Goal: Information Seeking & Learning: Learn about a topic

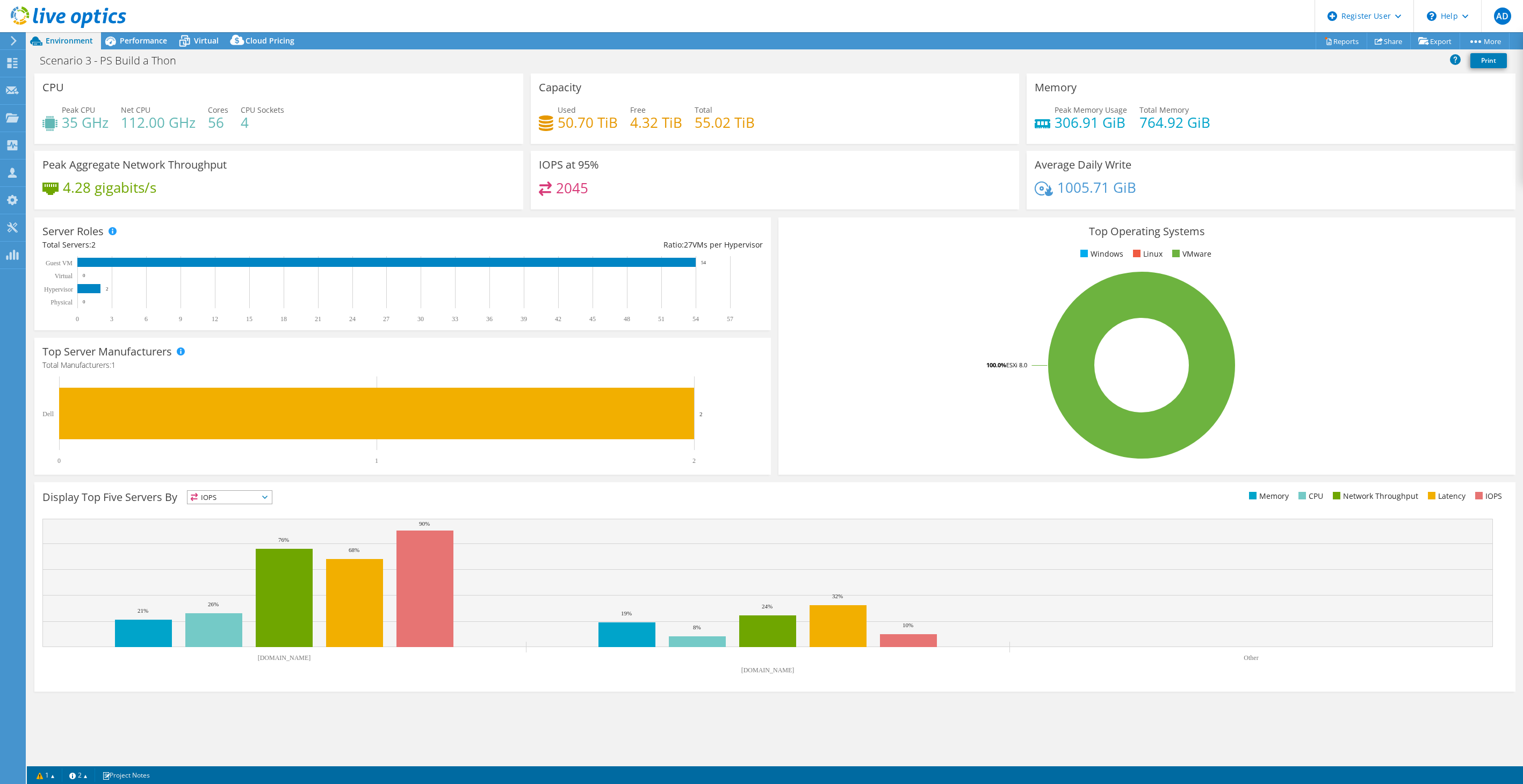
select select "USD"
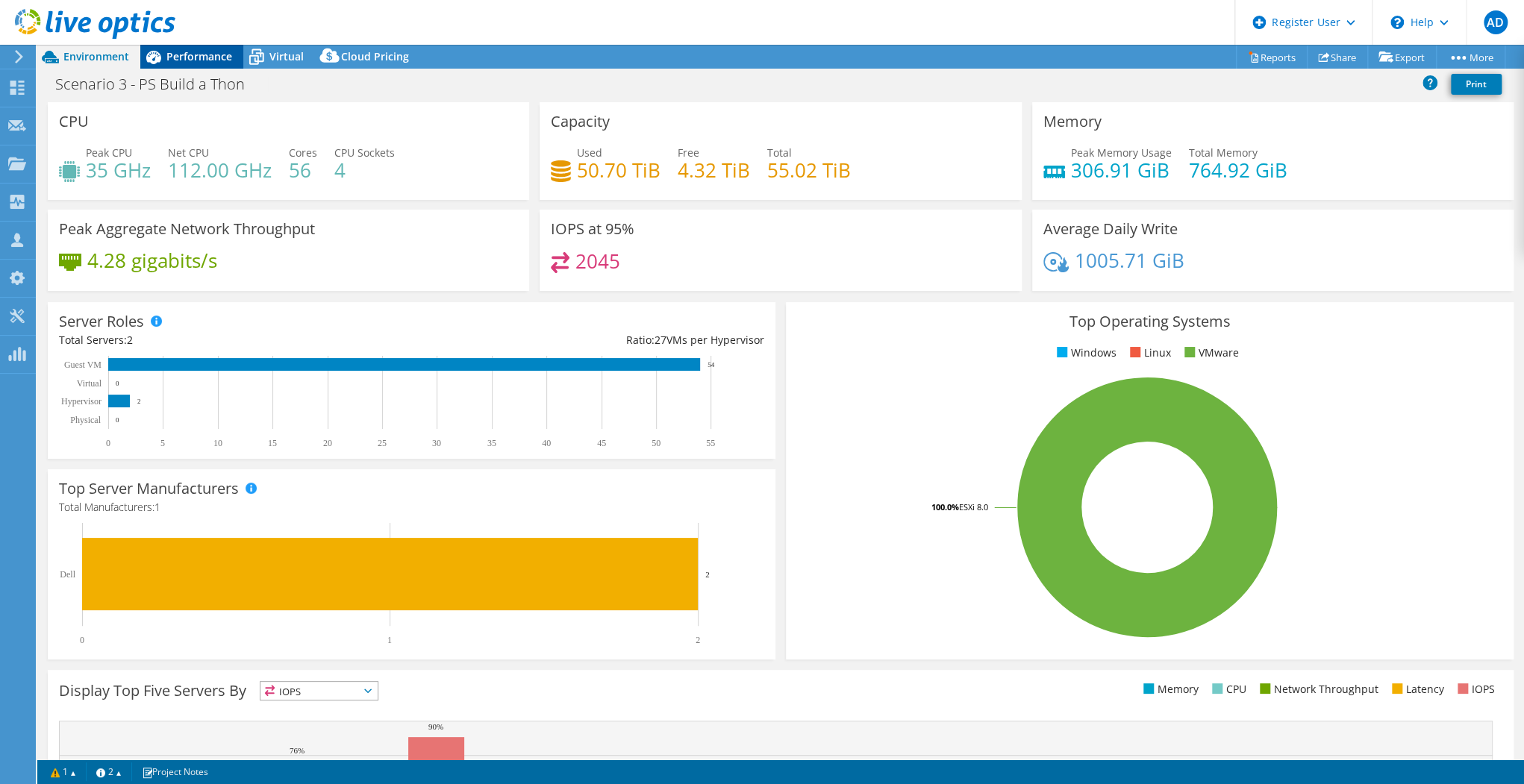
click at [188, 52] on span "Performance" at bounding box center [199, 56] width 65 height 14
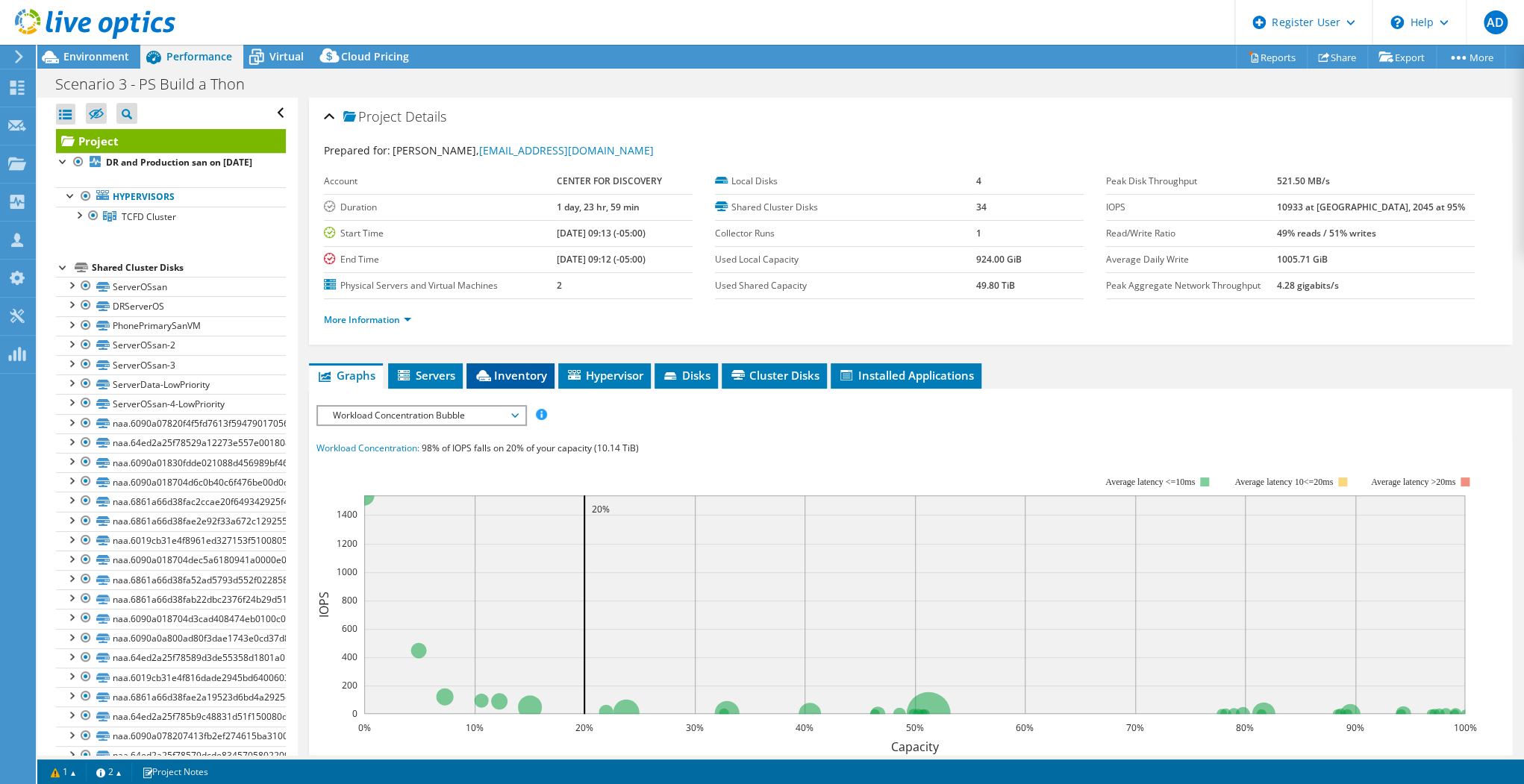
click at [525, 372] on span "Inventory" at bounding box center [510, 375] width 73 height 15
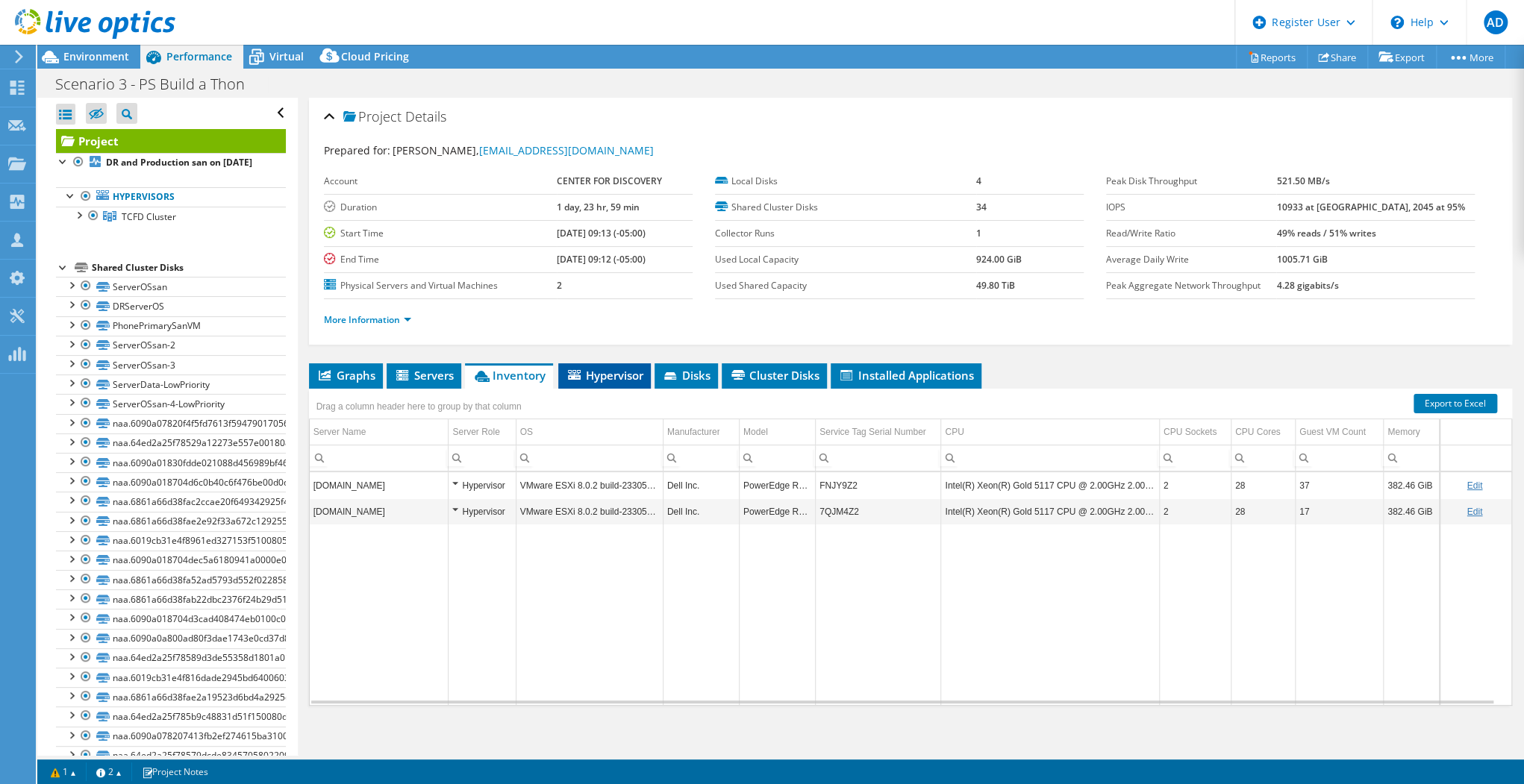
click at [628, 368] on span "Hypervisor" at bounding box center [605, 375] width 77 height 15
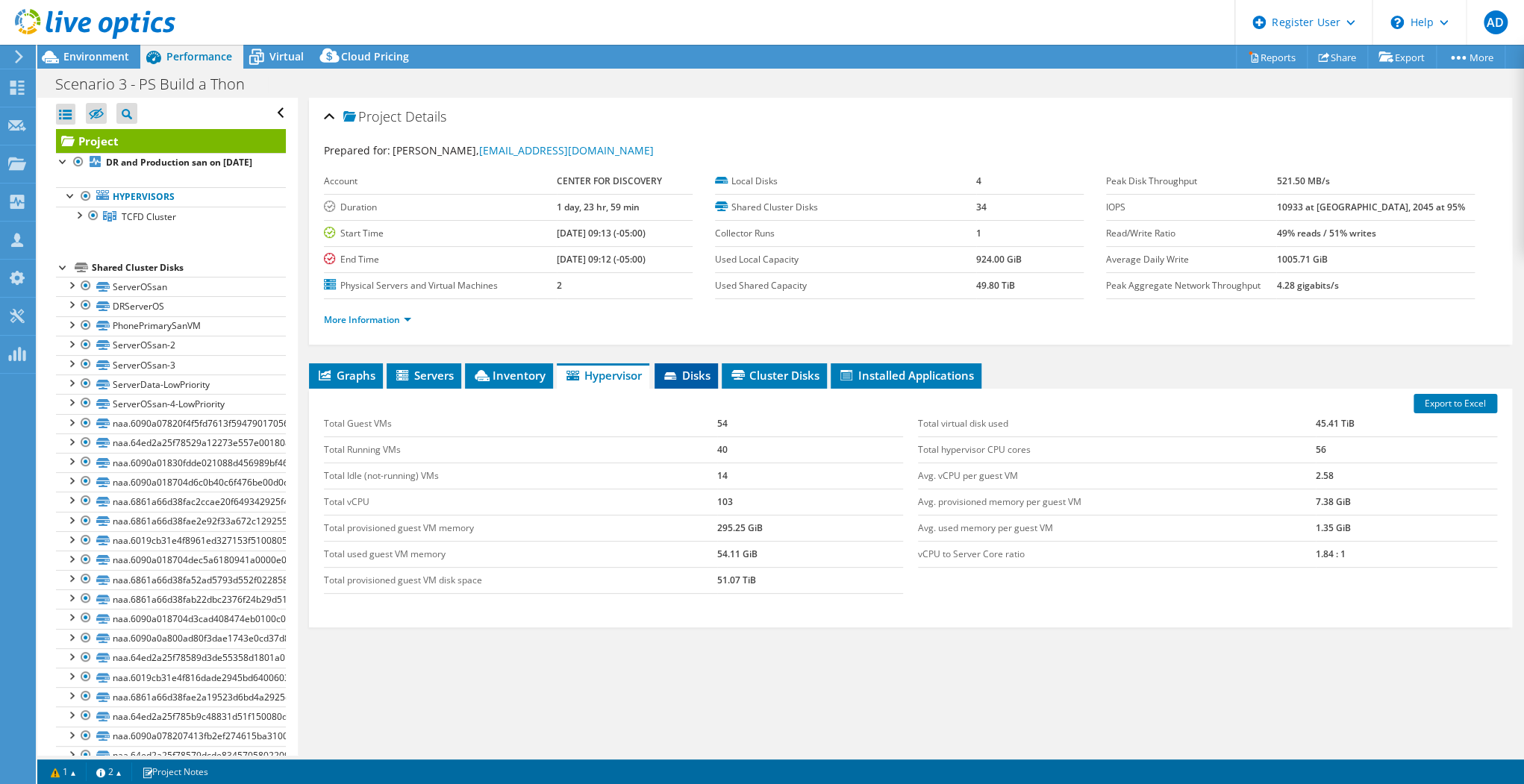
click at [685, 377] on span "Disks" at bounding box center [686, 375] width 48 height 15
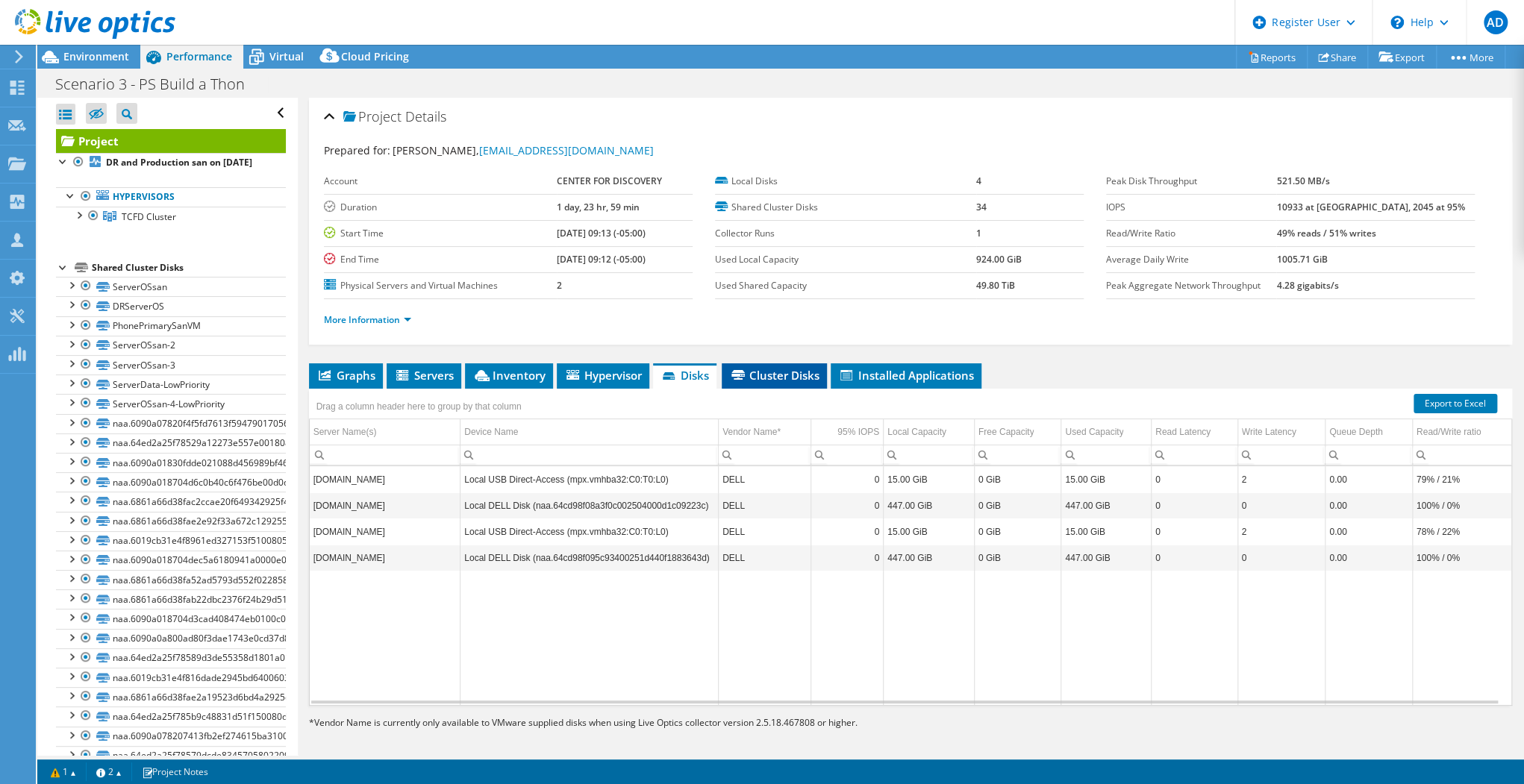
click at [822, 370] on li "Cluster Disks" at bounding box center [774, 377] width 105 height 26
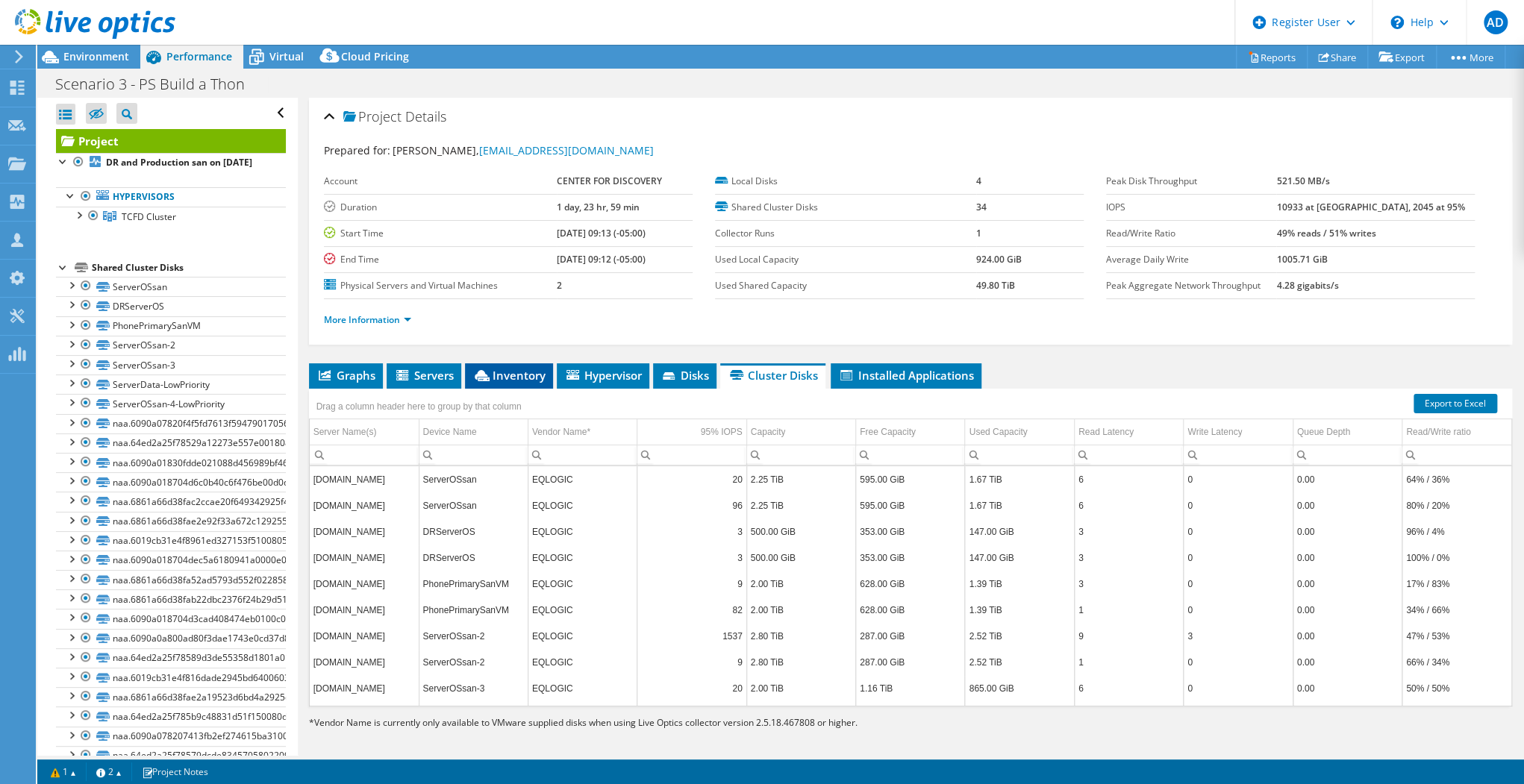
click at [501, 368] on span "Inventory" at bounding box center [508, 375] width 73 height 15
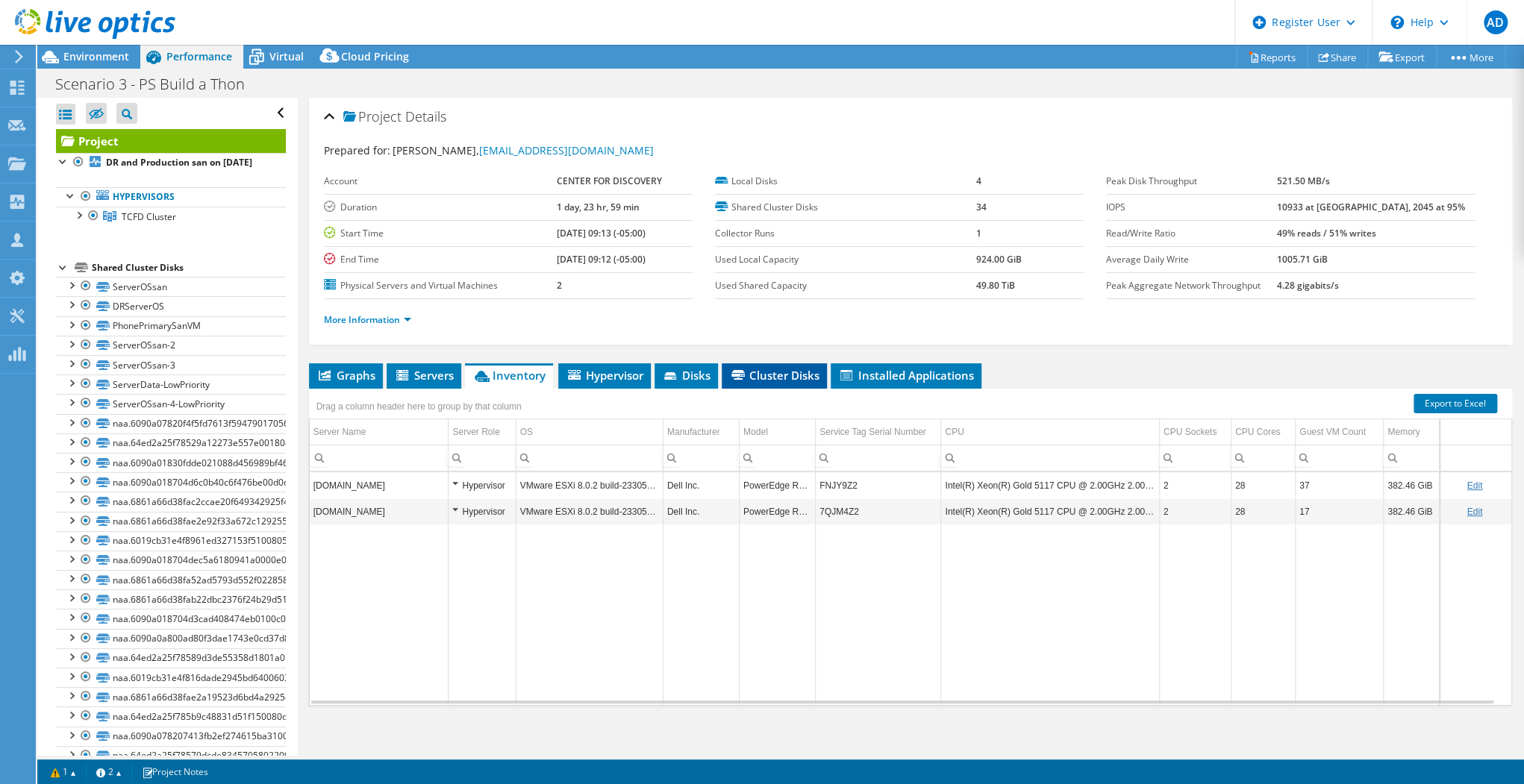
click at [785, 377] on span "Cluster Disks" at bounding box center [774, 375] width 90 height 15
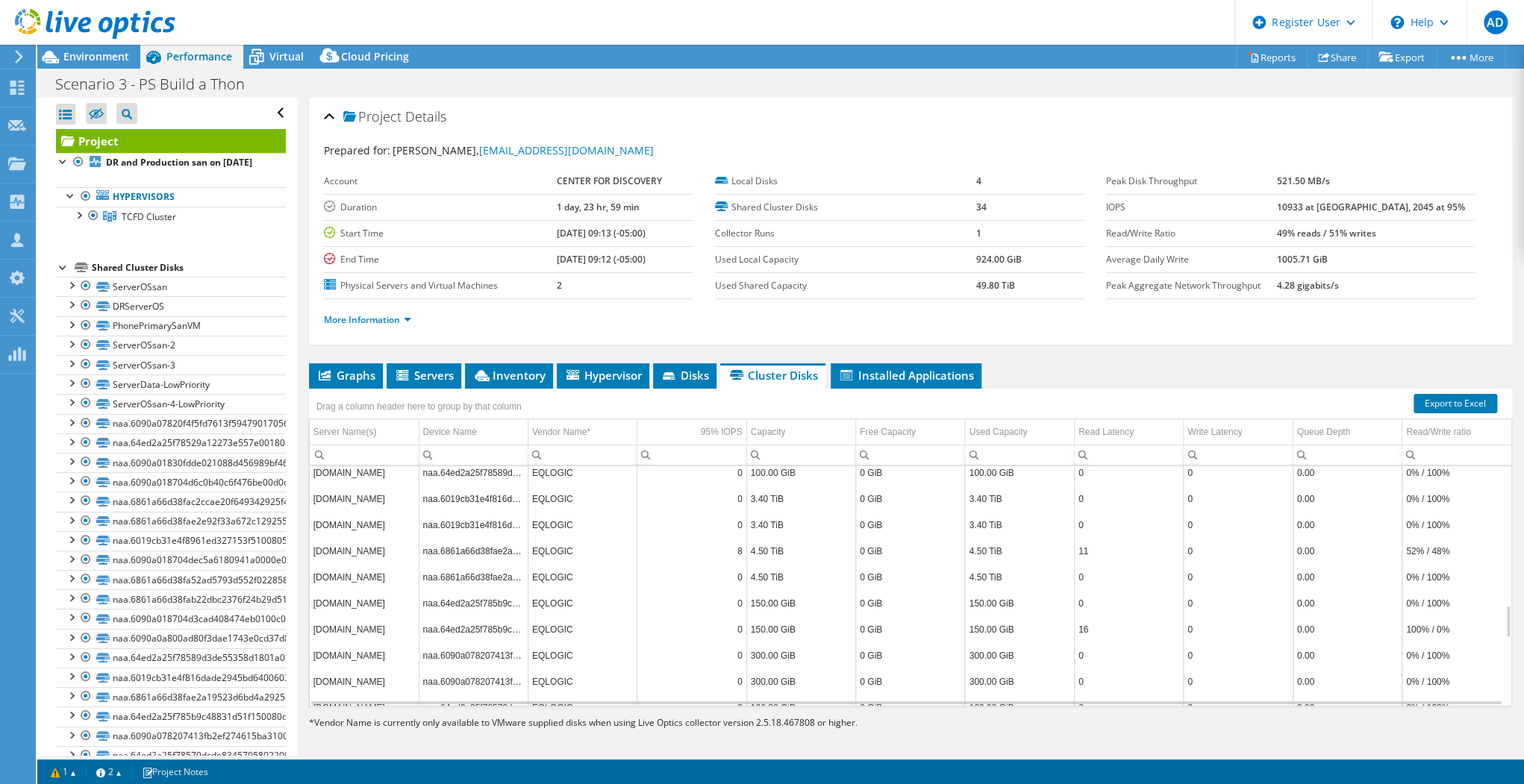
scroll to position [524, 0]
click at [845, 376] on icon at bounding box center [846, 375] width 12 height 10
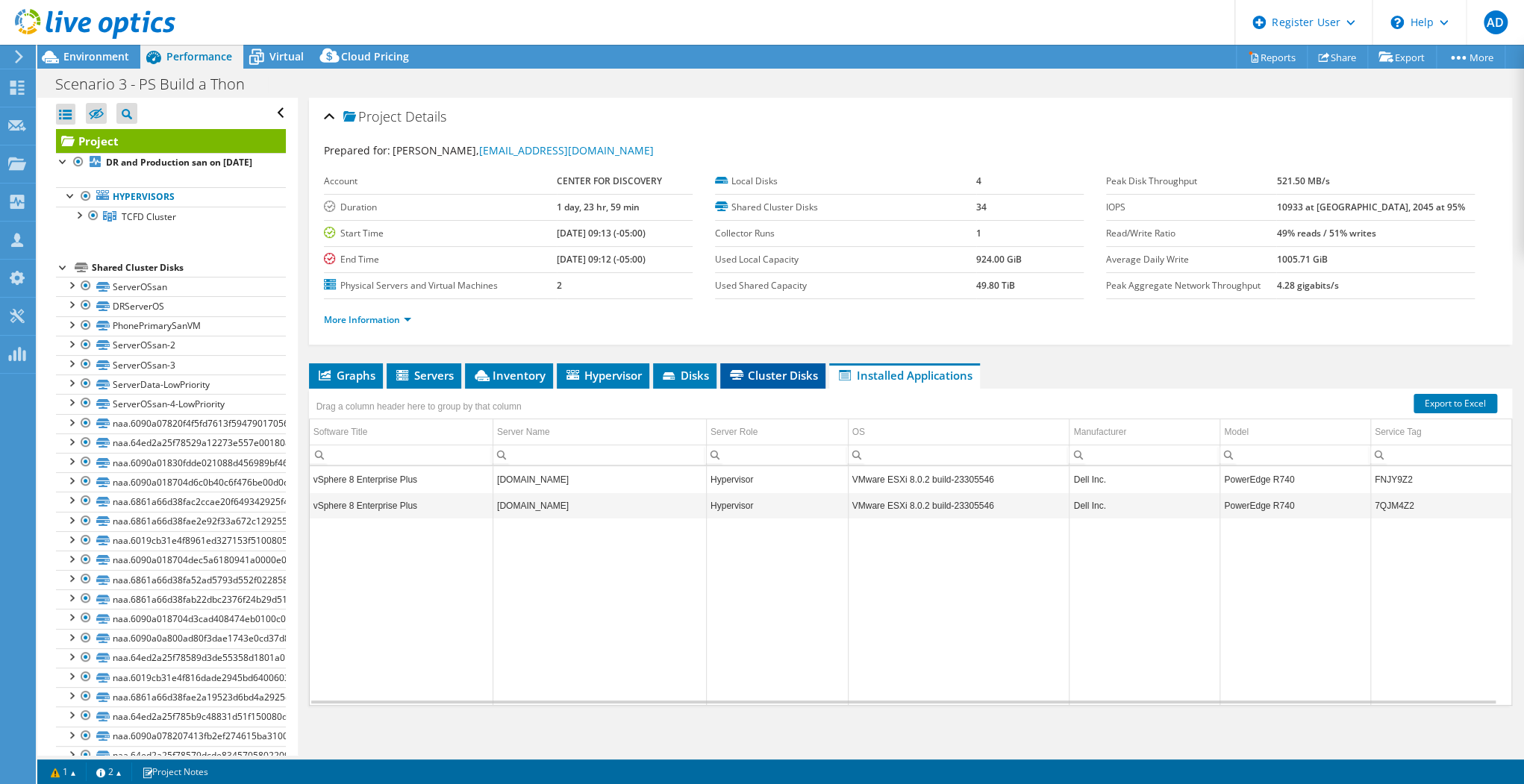
click at [735, 379] on span "Cluster Disks" at bounding box center [772, 375] width 90 height 15
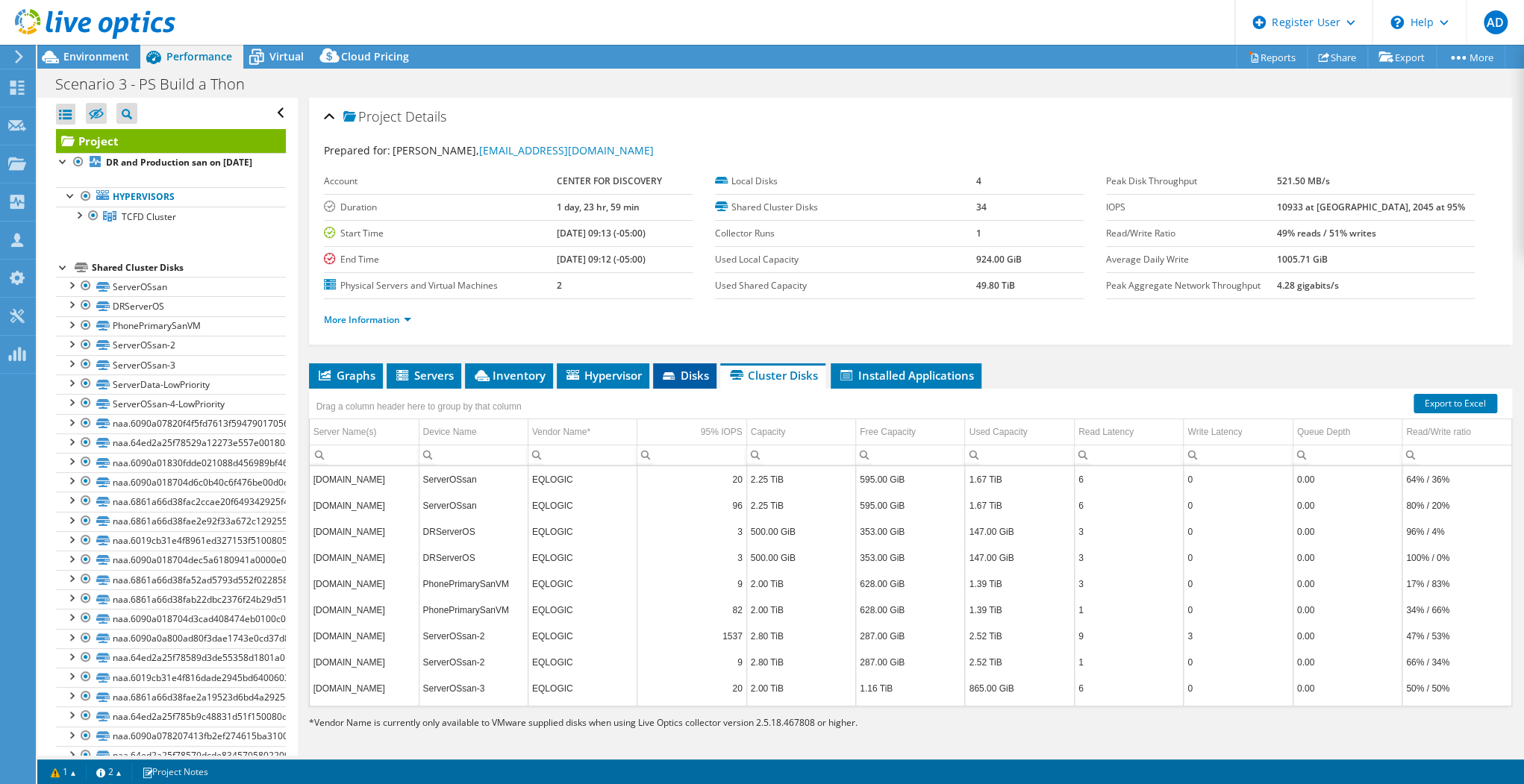
click at [691, 375] on span "Disks" at bounding box center [685, 375] width 48 height 15
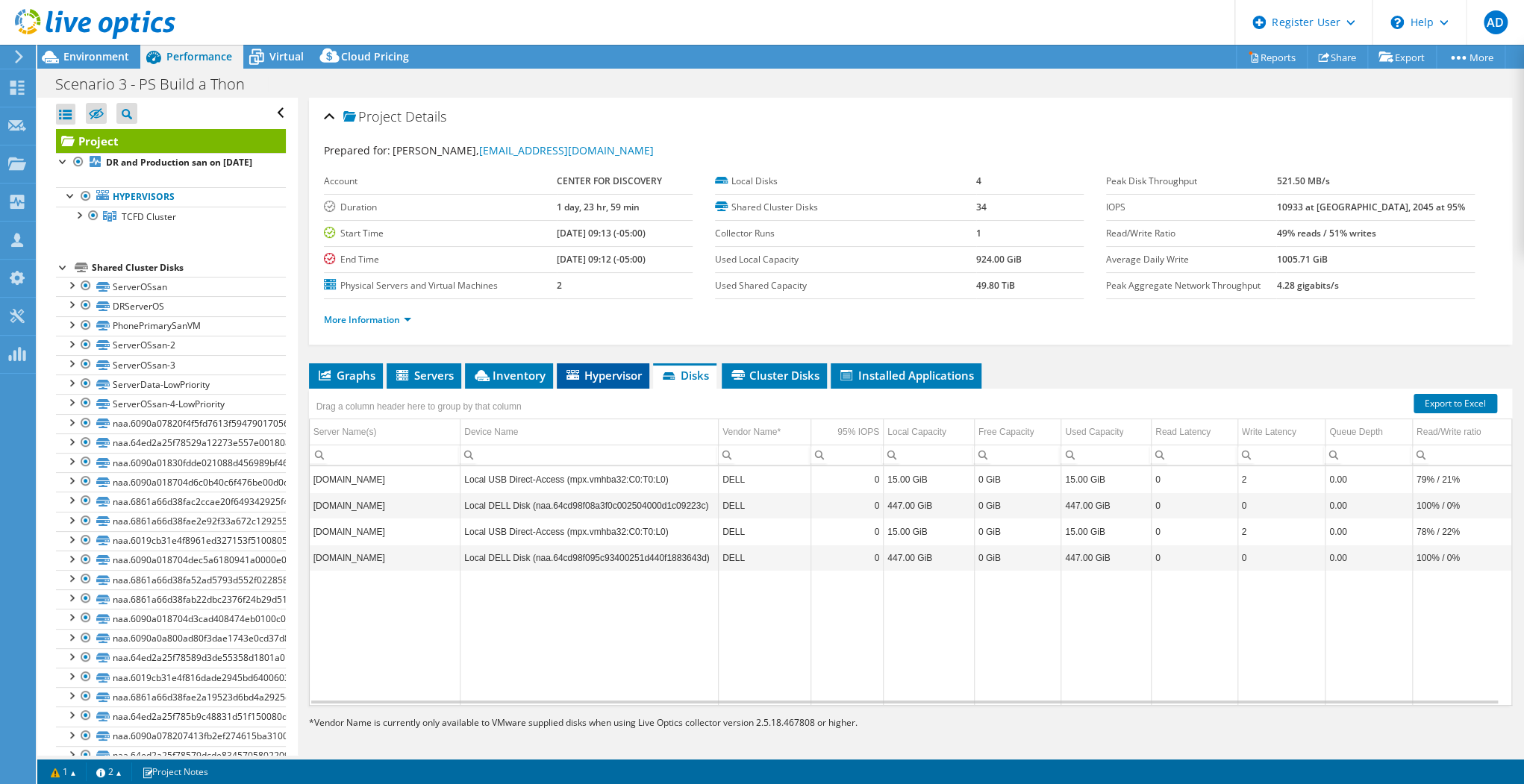
click at [617, 376] on span "Hypervisor" at bounding box center [603, 375] width 77 height 15
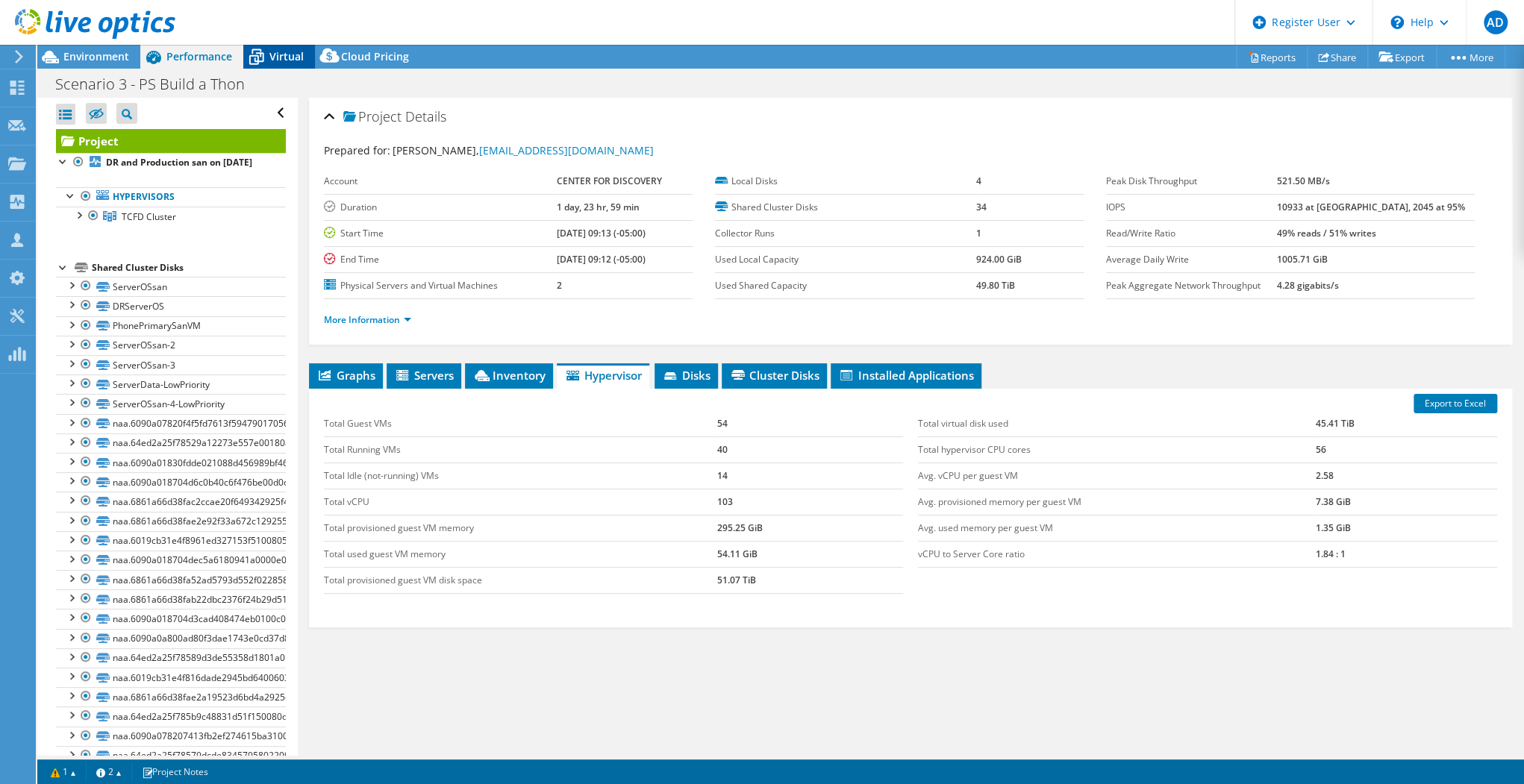
click at [278, 62] on span "Virtual" at bounding box center [286, 56] width 34 height 14
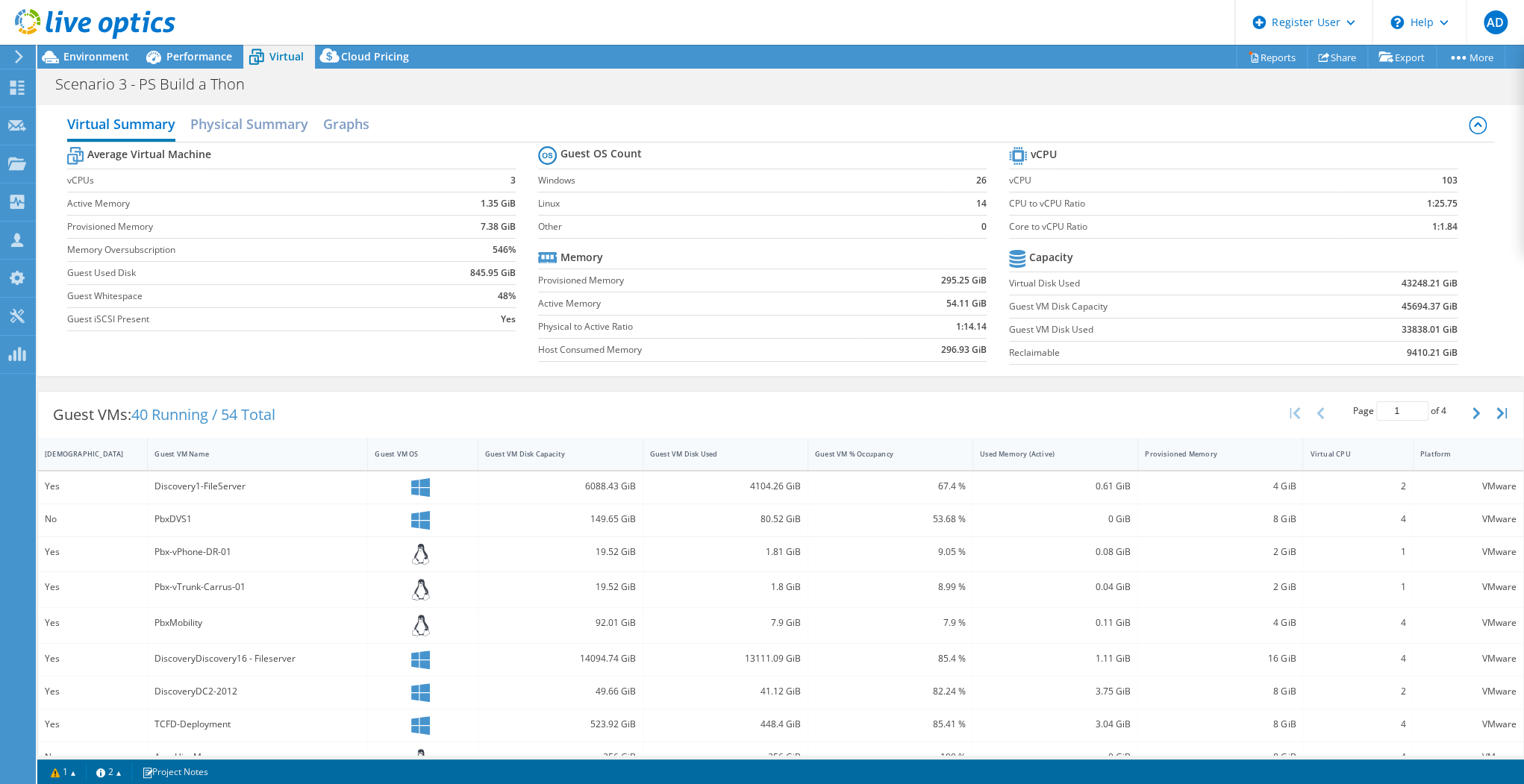
click at [424, 517] on icon at bounding box center [421, 520] width 19 height 19
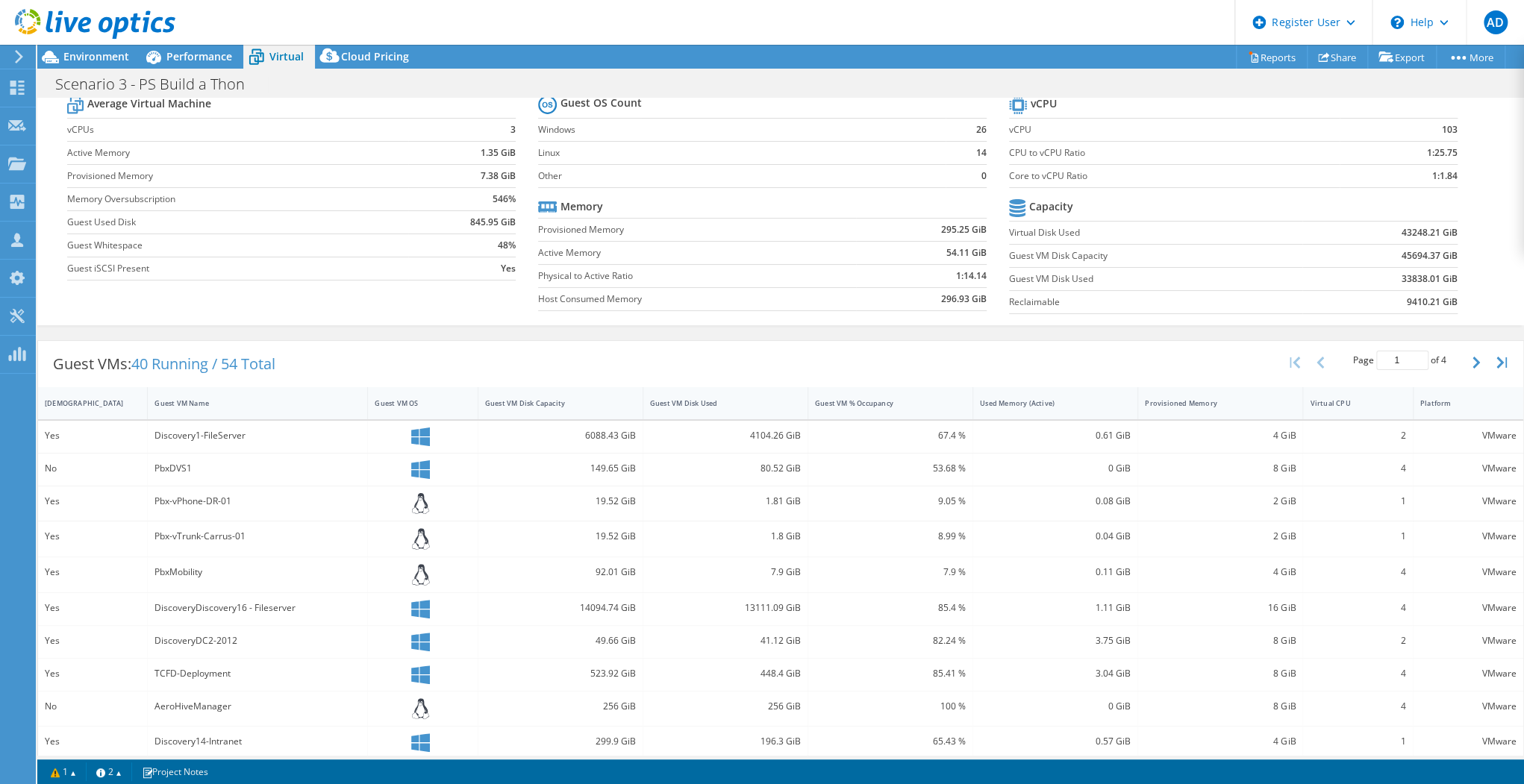
scroll to position [0, 0]
click at [1472, 358] on icon "button" at bounding box center [1476, 363] width 8 height 12
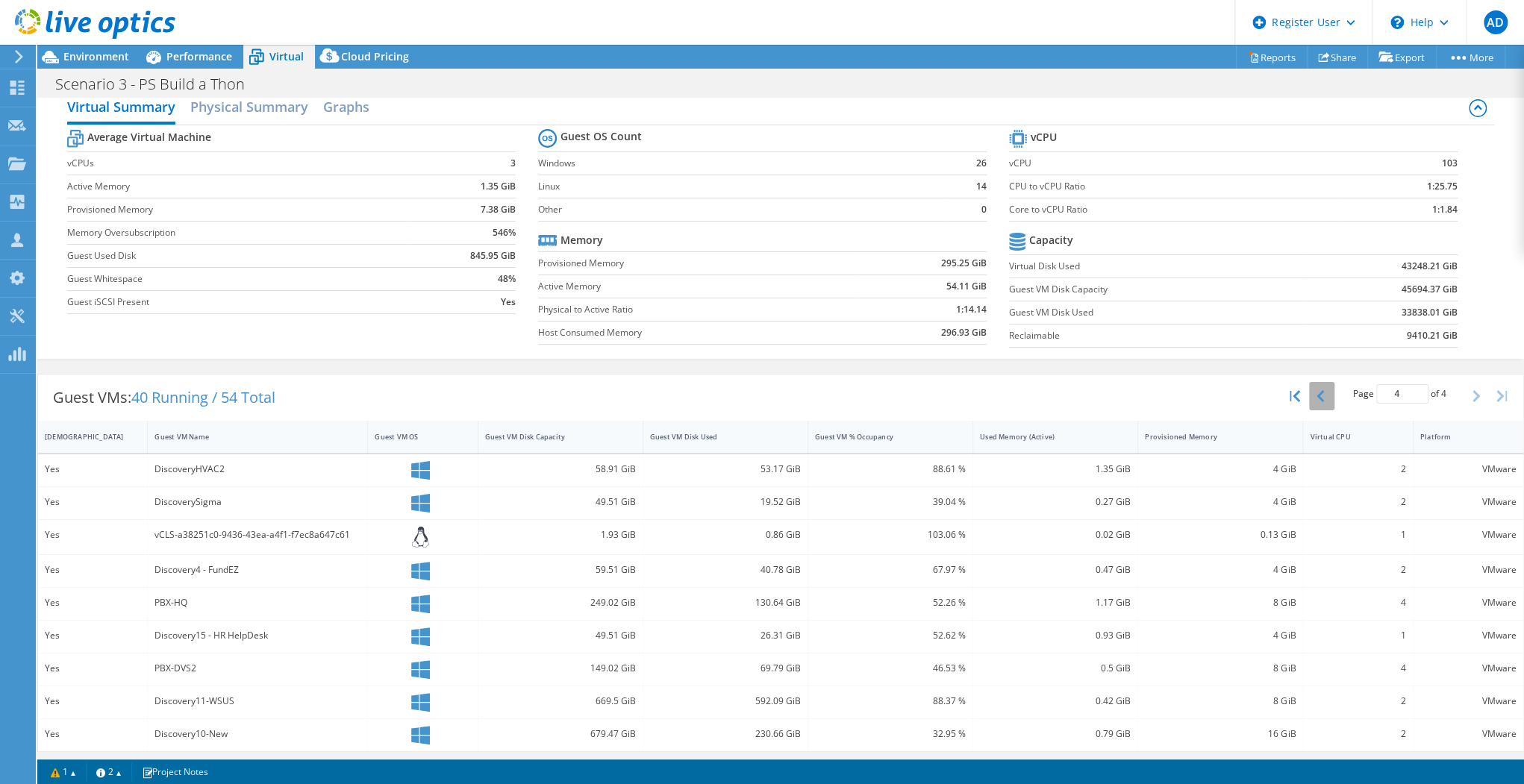
click at [1317, 390] on icon "button" at bounding box center [1320, 396] width 8 height 12
type input "1"
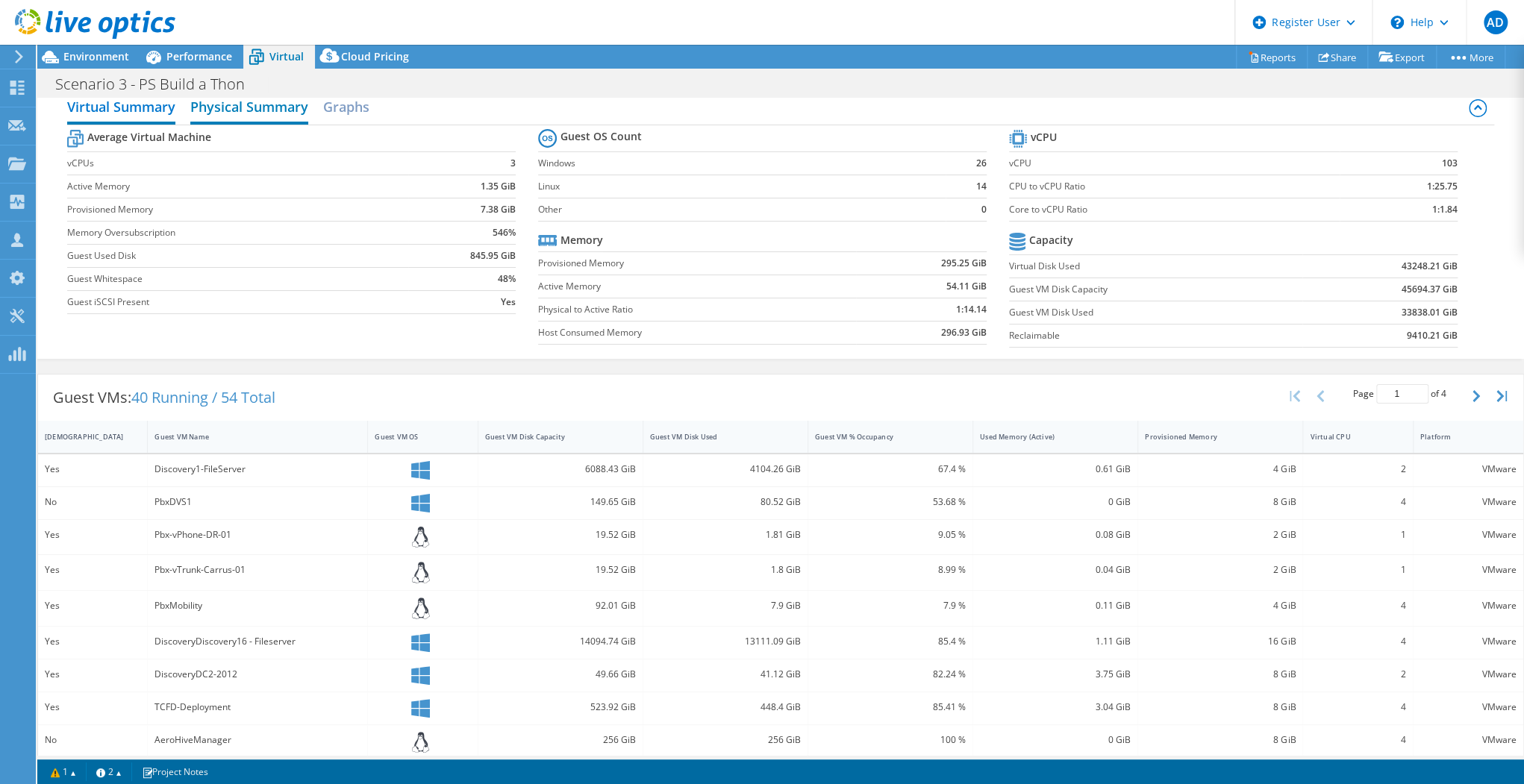
click at [257, 107] on h2 "Physical Summary" at bounding box center [249, 108] width 118 height 33
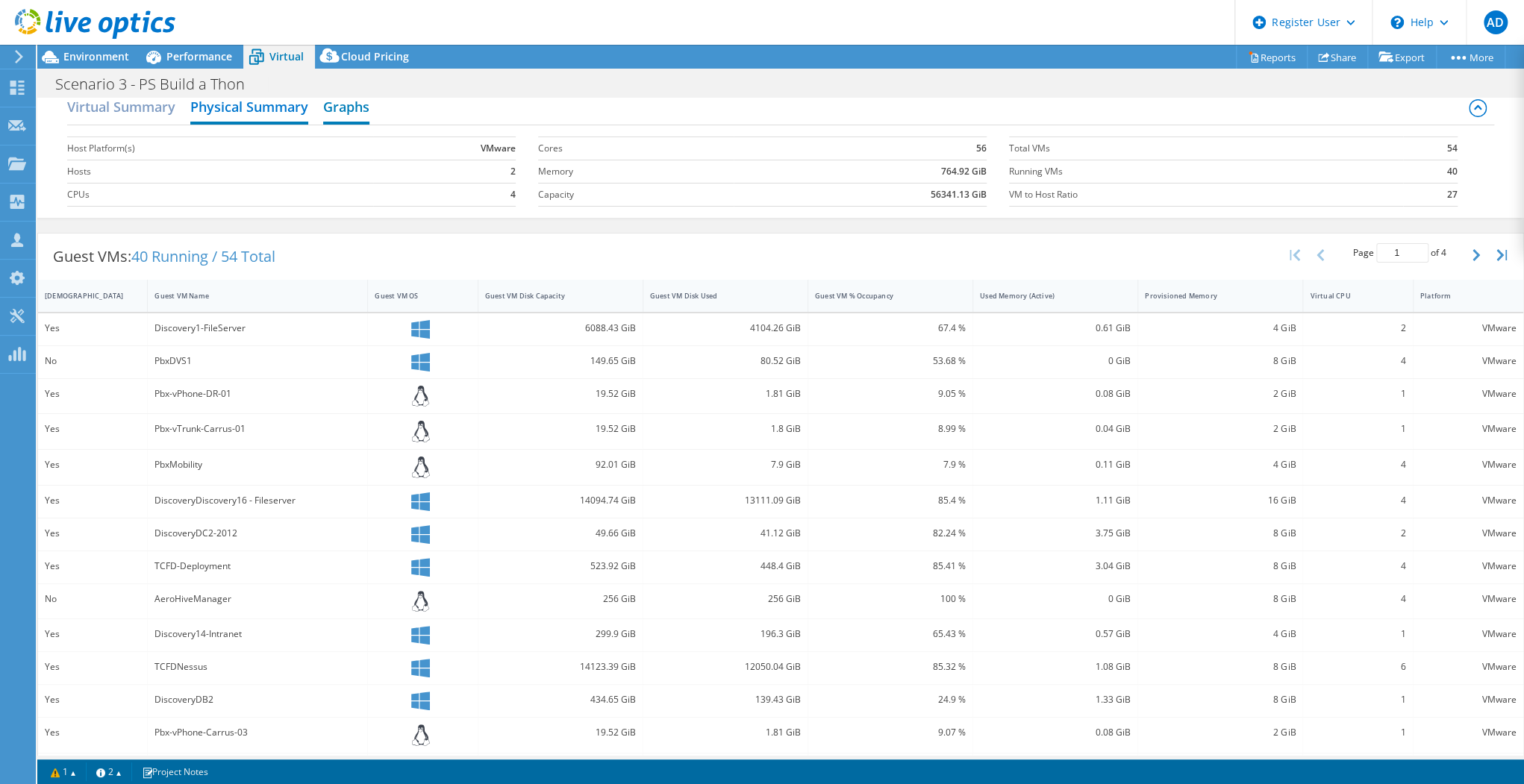
click at [350, 101] on h2 "Graphs" at bounding box center [347, 108] width 46 height 33
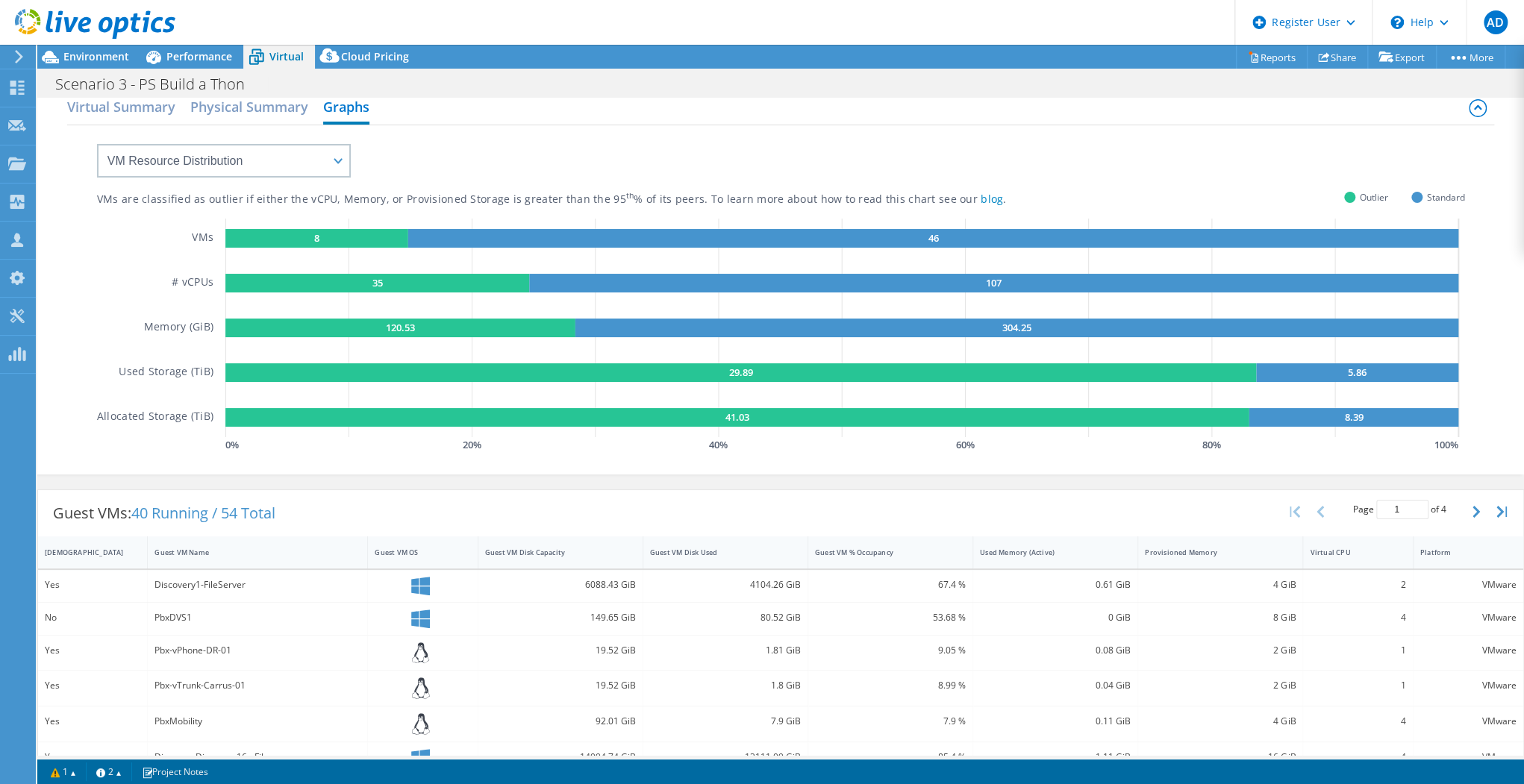
click at [228, 597] on div "Discovery1-FileServer" at bounding box center [258, 585] width 220 height 32
click at [233, 577] on div "Discovery1-FileServer" at bounding box center [257, 585] width 206 height 16
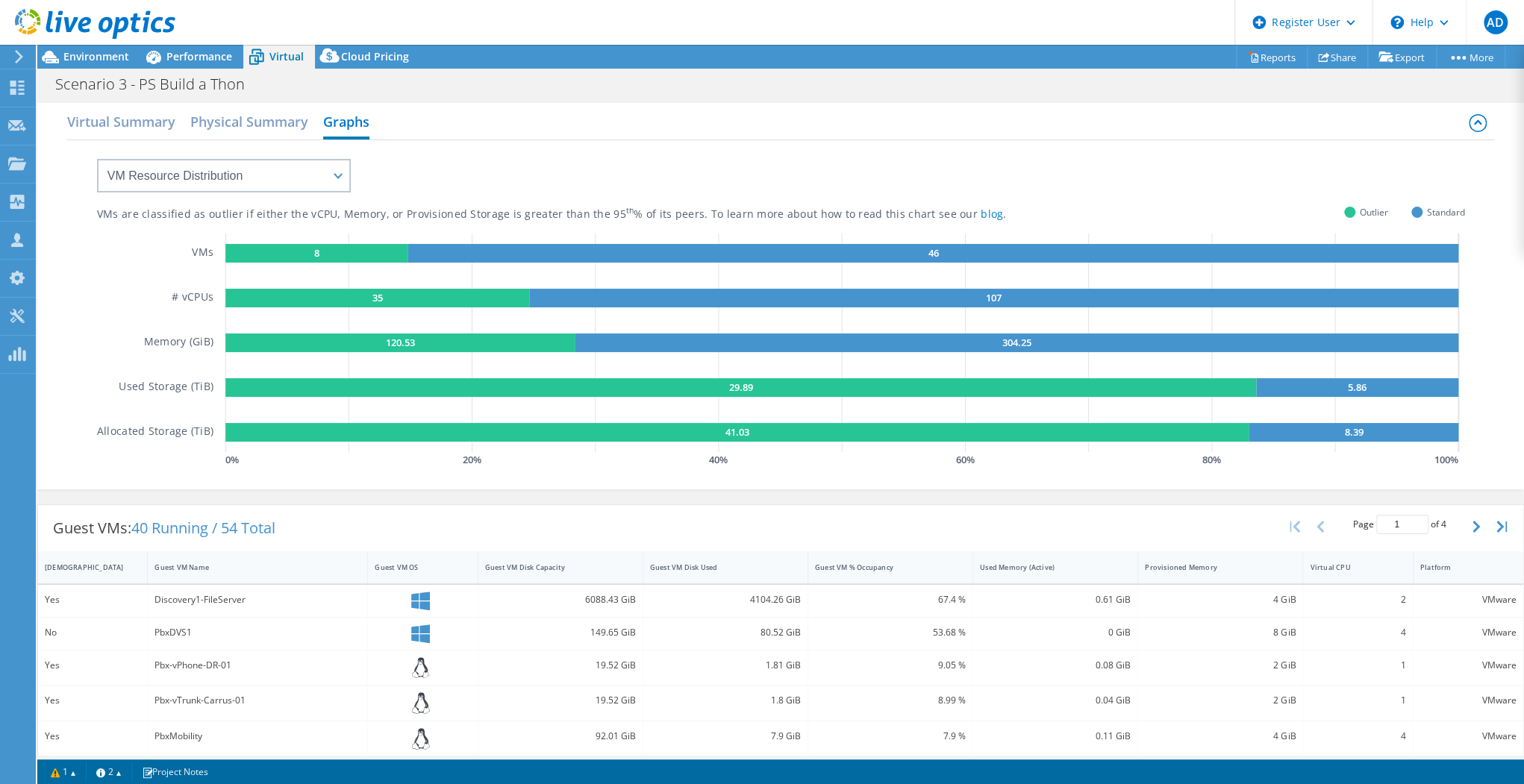
scroll to position [0, 0]
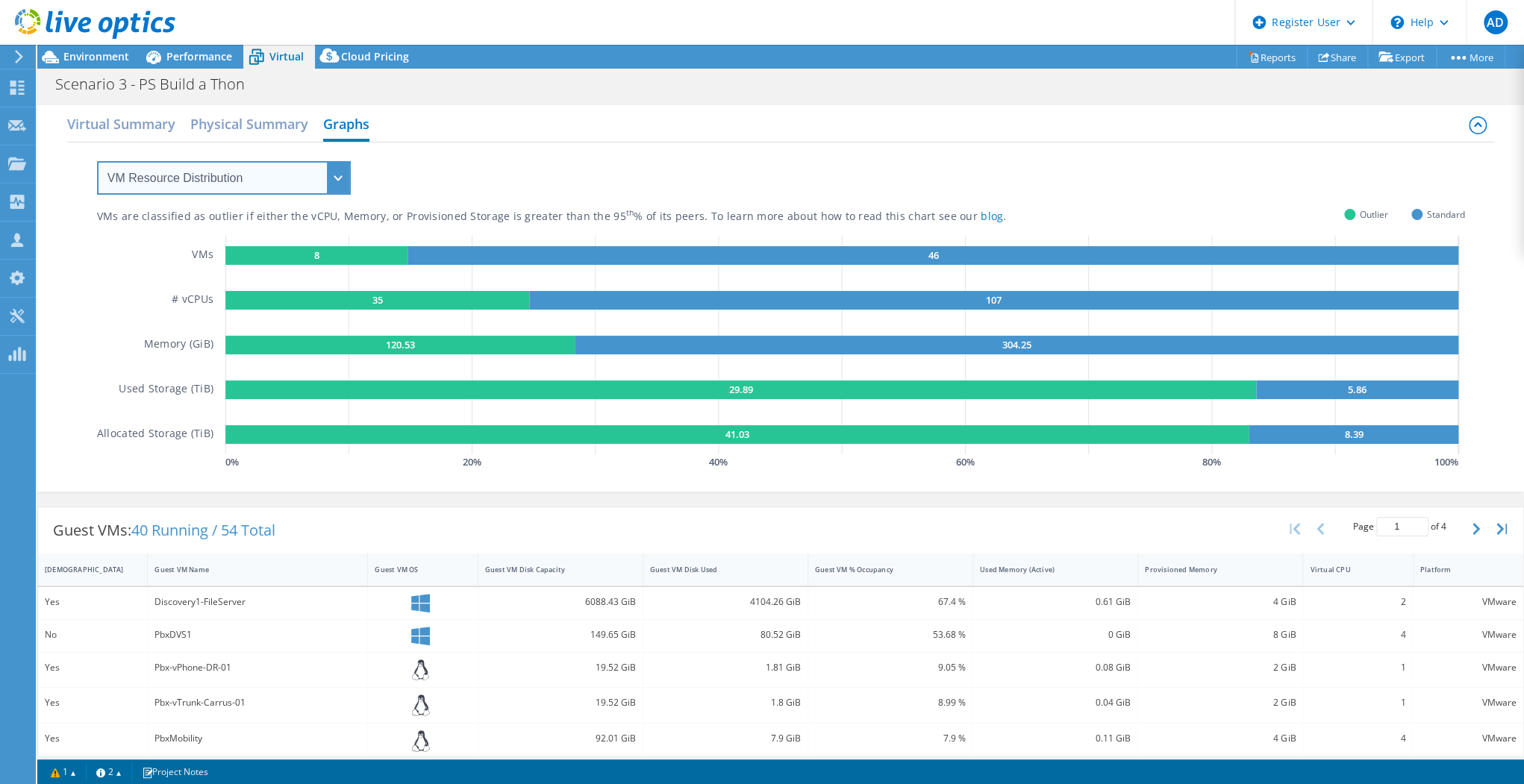
click at [253, 182] on select "VM Resource Distribution Provisioning Contrast Over Provisioning" at bounding box center [224, 177] width 254 height 34
select select "Over Provisioning"
click at [97, 161] on select "VM Resource Distribution Provisioning Contrast Over Provisioning" at bounding box center [224, 177] width 254 height 34
